Goal: Information Seeking & Learning: Learn about a topic

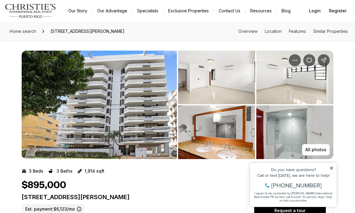
click at [150, 110] on img "View image gallery" at bounding box center [99, 105] width 155 height 108
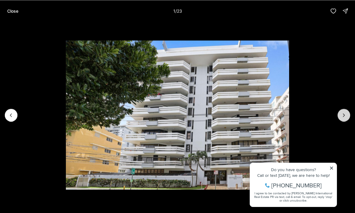
click at [347, 114] on icon "Next slide" at bounding box center [344, 115] width 6 height 6
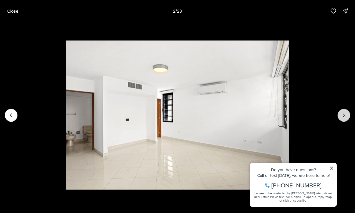
click at [347, 114] on icon "Next slide" at bounding box center [344, 115] width 6 height 6
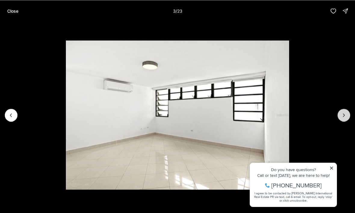
click at [346, 115] on icon "Next slide" at bounding box center [344, 115] width 6 height 6
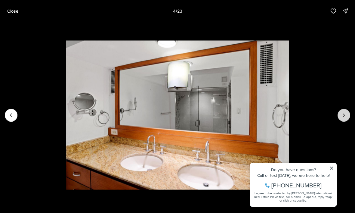
click at [345, 115] on icon "Next slide" at bounding box center [344, 115] width 6 height 6
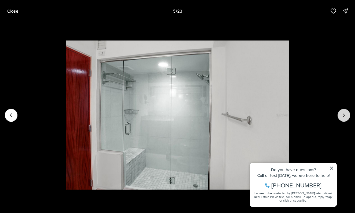
click at [344, 115] on icon "Next slide" at bounding box center [344, 115] width 6 height 6
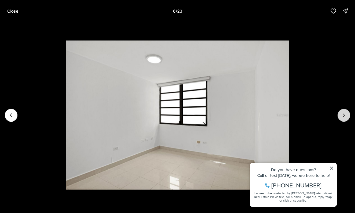
click at [344, 114] on icon "Next slide" at bounding box center [344, 114] width 2 height 3
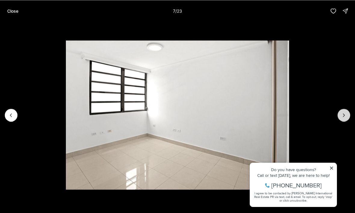
click at [344, 114] on icon "Next slide" at bounding box center [344, 114] width 2 height 3
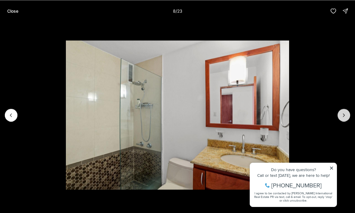
click at [344, 114] on icon "Next slide" at bounding box center [344, 114] width 2 height 3
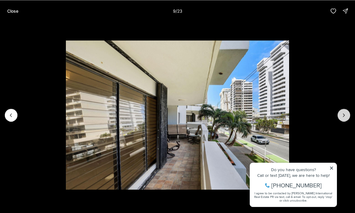
click at [344, 114] on icon "Next slide" at bounding box center [344, 114] width 2 height 3
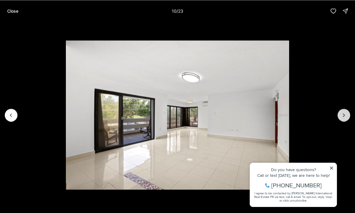
click at [344, 114] on icon "Next slide" at bounding box center [344, 115] width 6 height 6
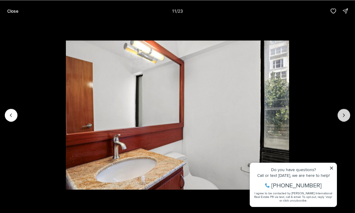
click at [344, 114] on icon "Next slide" at bounding box center [344, 115] width 6 height 6
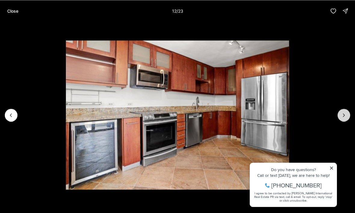
click at [344, 113] on icon "Next slide" at bounding box center [344, 115] width 6 height 6
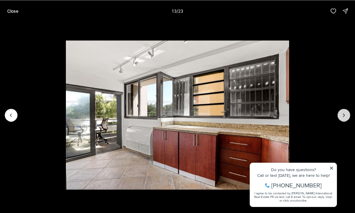
click at [344, 116] on icon "Next slide" at bounding box center [344, 115] width 6 height 6
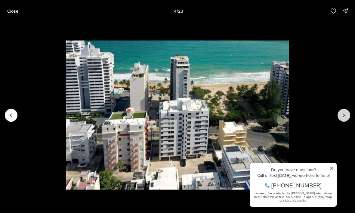
click at [344, 116] on icon "Next slide" at bounding box center [344, 115] width 6 height 6
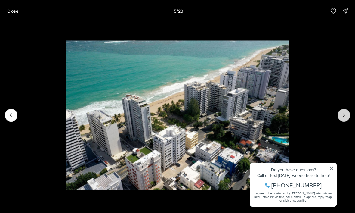
click at [344, 116] on icon "Next slide" at bounding box center [344, 115] width 6 height 6
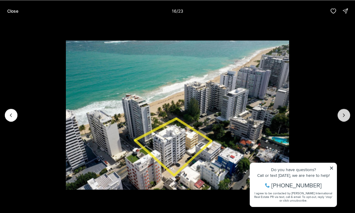
click at [344, 116] on icon "Next slide" at bounding box center [344, 115] width 6 height 6
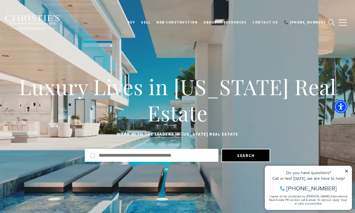
click at [120, 151] on input "Search by Address, City, or Neighborhood" at bounding box center [156, 155] width 115 height 8
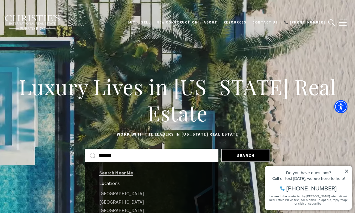
type input "*******"
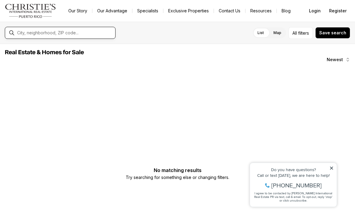
click at [28, 35] on input "text" at bounding box center [65, 32] width 96 height 5
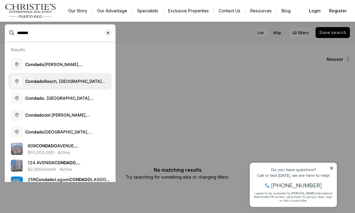
type input "*******"
click at [31, 83] on b "Condado" at bounding box center [34, 80] width 19 height 5
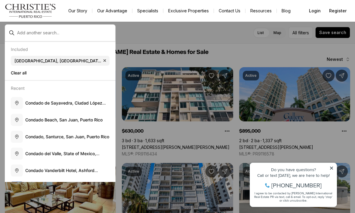
click at [225, 44] on div at bounding box center [177, 106] width 355 height 213
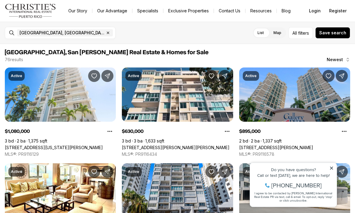
click at [334, 166] on icon at bounding box center [332, 168] width 4 height 4
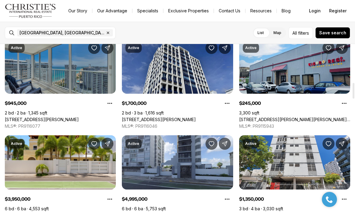
scroll to position [413, 0]
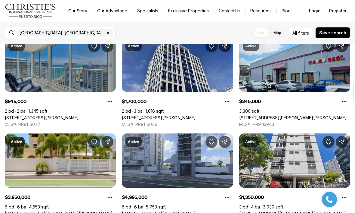
click at [47, 115] on link "[STREET_ADDRESS][PERSON_NAME]" at bounding box center [42, 117] width 74 height 5
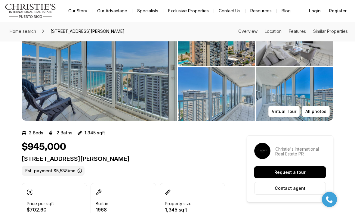
scroll to position [39, 0]
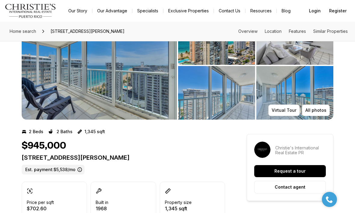
click at [71, 94] on img "View image gallery" at bounding box center [99, 65] width 155 height 108
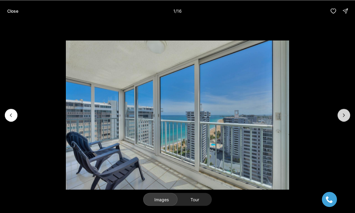
click at [342, 118] on icon "Next slide" at bounding box center [344, 115] width 6 height 6
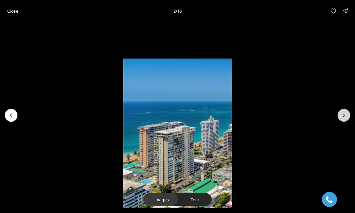
click at [340, 121] on button "Next slide" at bounding box center [344, 115] width 13 height 13
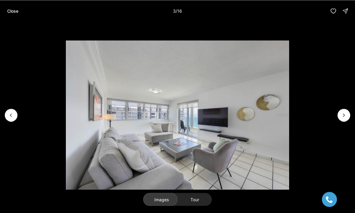
click at [290, 121] on img "3 of 16" at bounding box center [178, 114] width 224 height 149
click at [346, 118] on icon "Next slide" at bounding box center [344, 115] width 6 height 6
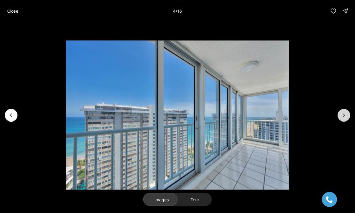
click at [339, 121] on button "Next slide" at bounding box center [344, 115] width 13 height 13
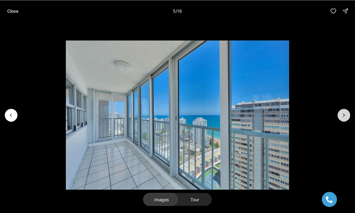
click at [342, 119] on button "Next slide" at bounding box center [344, 115] width 13 height 13
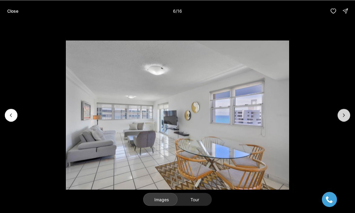
click at [343, 118] on icon "Next slide" at bounding box center [344, 115] width 6 height 6
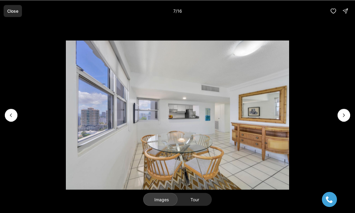
click at [11, 7] on button "Close" at bounding box center [13, 11] width 18 height 12
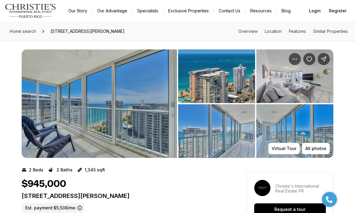
scroll to position [0, 0]
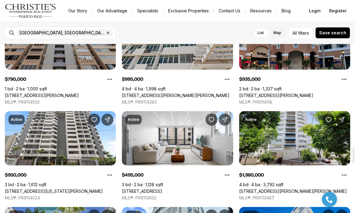
scroll to position [1106, 0]
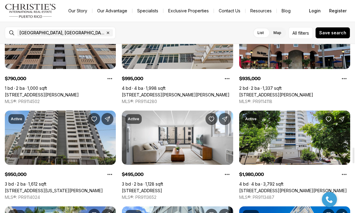
click at [66, 188] on link "[STREET_ADDRESS][US_STATE][PERSON_NAME]" at bounding box center [54, 190] width 98 height 5
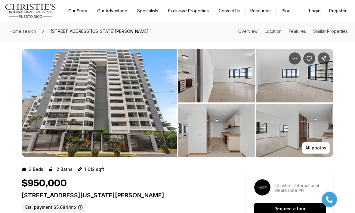
scroll to position [2, 0]
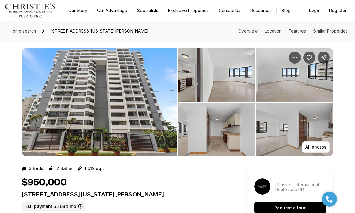
click at [231, 139] on img "View image gallery" at bounding box center [216, 130] width 77 height 54
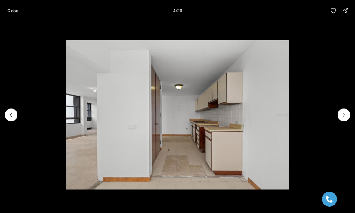
scroll to position [3, 0]
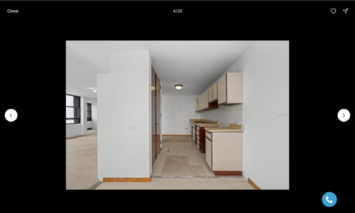
click at [290, 105] on img "4 of 26" at bounding box center [178, 114] width 224 height 149
click at [290, 114] on img "4 of 26" at bounding box center [178, 114] width 224 height 149
click at [339, 111] on button "Next slide" at bounding box center [344, 115] width 13 height 13
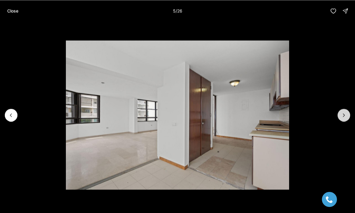
click at [343, 115] on icon "Next slide" at bounding box center [344, 115] width 6 height 6
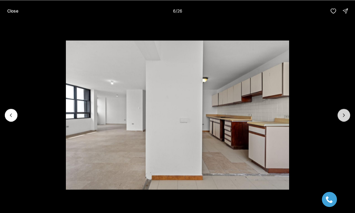
click at [341, 116] on icon "Next slide" at bounding box center [344, 115] width 6 height 6
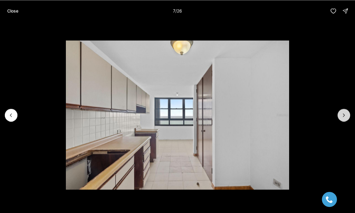
click at [341, 116] on icon "Next slide" at bounding box center [344, 115] width 6 height 6
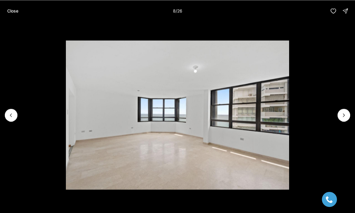
click at [66, 116] on img "8 of 26" at bounding box center [178, 114] width 224 height 149
click at [66, 108] on img "8 of 26" at bounding box center [178, 114] width 224 height 149
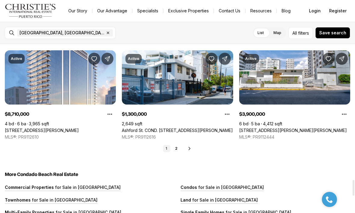
scroll to position [1454, 0]
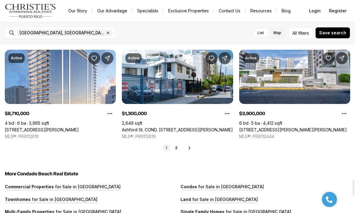
click at [170, 149] on link "1" at bounding box center [166, 147] width 7 height 7
click at [179, 150] on link "2" at bounding box center [176, 147] width 7 height 7
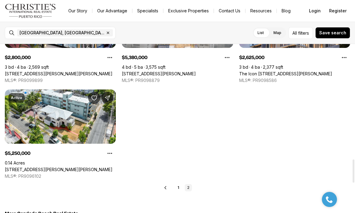
scroll to position [852, 0]
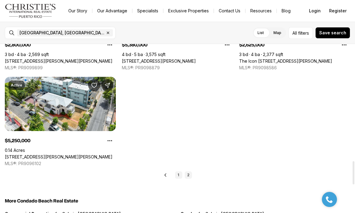
click at [181, 178] on link "1" at bounding box center [178, 174] width 7 height 7
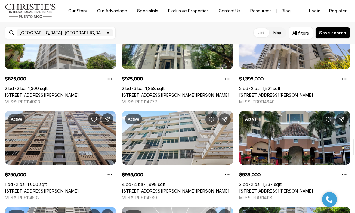
scroll to position [1013, 0]
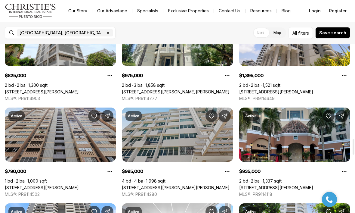
click at [162, 185] on link "1160 MAGDALENA #7A, SAN JUAN PR, 00907" at bounding box center [176, 187] width 108 height 5
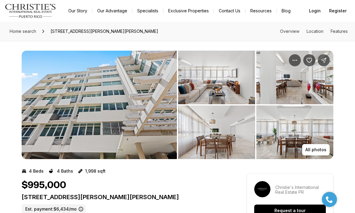
click at [62, 124] on img "View image gallery" at bounding box center [99, 105] width 155 height 108
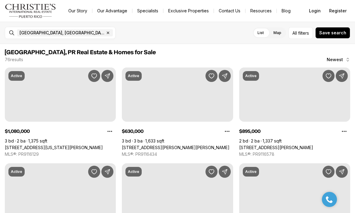
scroll to position [1013, 0]
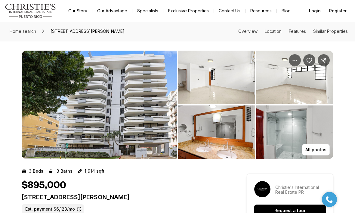
click at [219, 128] on img "View image gallery" at bounding box center [216, 132] width 77 height 54
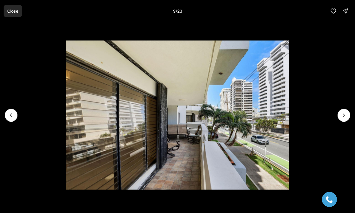
click at [13, 10] on p "Close" at bounding box center [12, 10] width 11 height 5
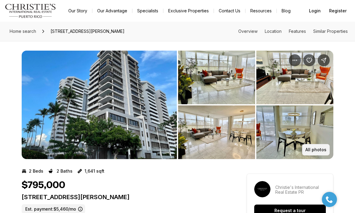
click at [322, 150] on p "All photos" at bounding box center [316, 149] width 21 height 5
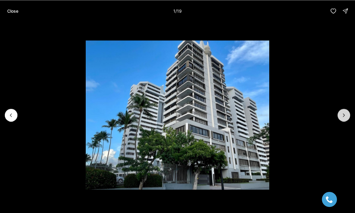
click at [346, 117] on icon "Next slide" at bounding box center [344, 115] width 6 height 6
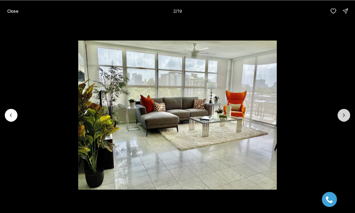
click at [346, 116] on icon "Next slide" at bounding box center [344, 115] width 6 height 6
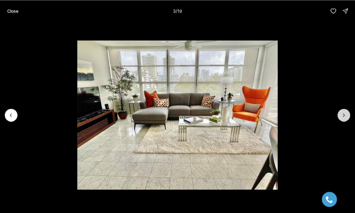
click at [344, 117] on icon "Next slide" at bounding box center [344, 115] width 6 height 6
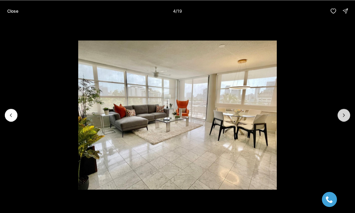
click at [346, 115] on icon "Next slide" at bounding box center [344, 115] width 6 height 6
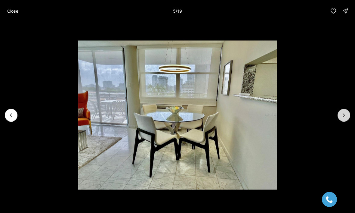
click at [346, 117] on icon "Next slide" at bounding box center [344, 115] width 6 height 6
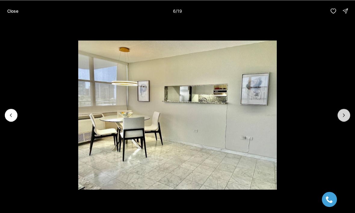
click at [343, 114] on icon "Next slide" at bounding box center [344, 115] width 6 height 6
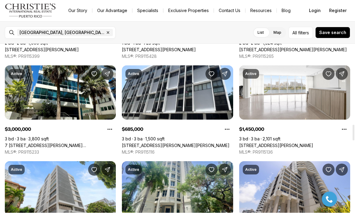
scroll to position [864, 0]
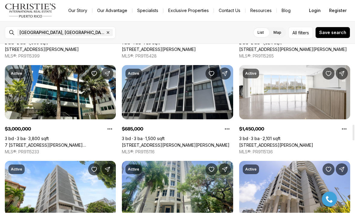
click at [151, 143] on link "[STREET_ADDRESS][PERSON_NAME][PERSON_NAME]" at bounding box center [176, 145] width 108 height 5
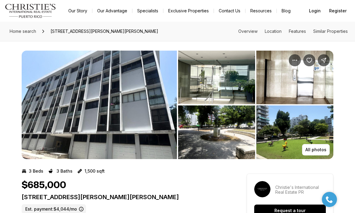
click at [233, 84] on img "View image gallery" at bounding box center [216, 78] width 77 height 54
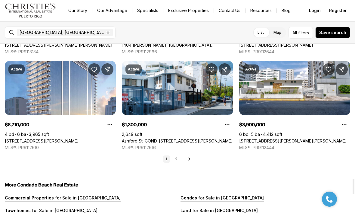
scroll to position [1442, 0]
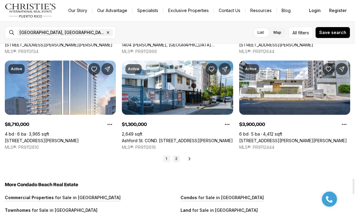
click at [180, 157] on link "2" at bounding box center [176, 158] width 7 height 7
